Goal: Task Accomplishment & Management: Use online tool/utility

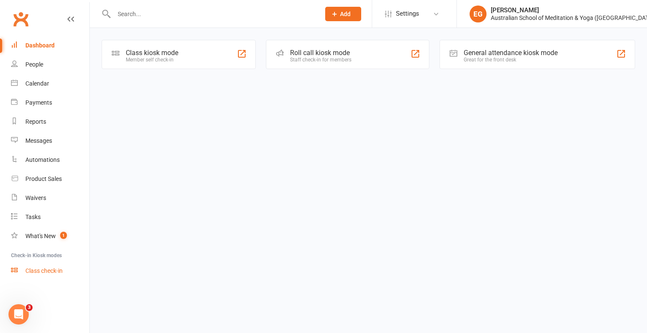
click at [56, 267] on div "Class check-in" at bounding box center [43, 270] width 37 height 7
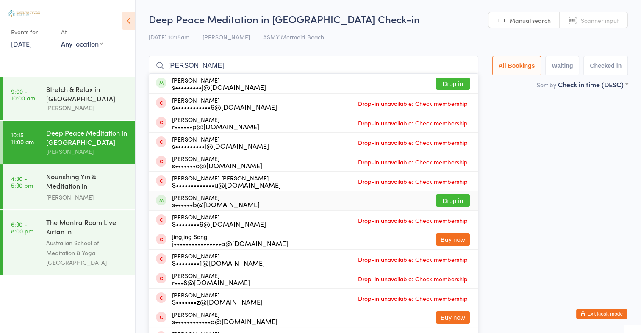
type input "sonia g"
click at [448, 199] on button "Drop in" at bounding box center [453, 200] width 34 height 12
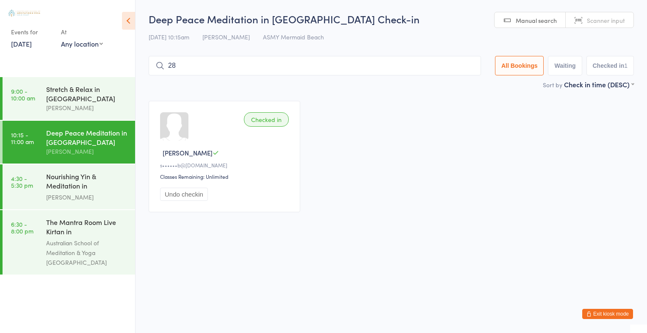
type input "2"
click at [385, 70] on input "search" at bounding box center [315, 65] width 332 height 19
type input "2803"
click at [452, 84] on button "Drop in" at bounding box center [456, 84] width 34 height 12
click at [381, 62] on input "search" at bounding box center [315, 65] width 332 height 19
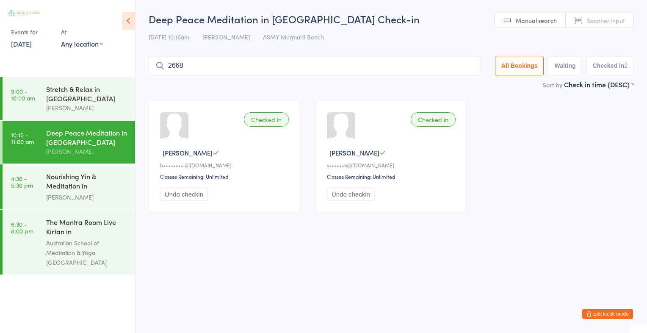
type input "2668"
click at [444, 84] on button "Drop in" at bounding box center [456, 84] width 34 height 12
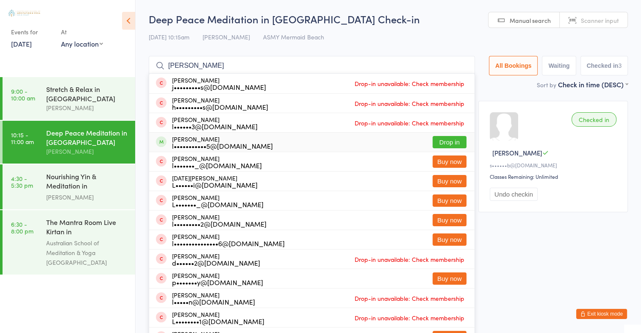
type input "lucas"
click at [441, 145] on button "Drop in" at bounding box center [449, 142] width 34 height 12
